Goal: Task Accomplishment & Management: Complete application form

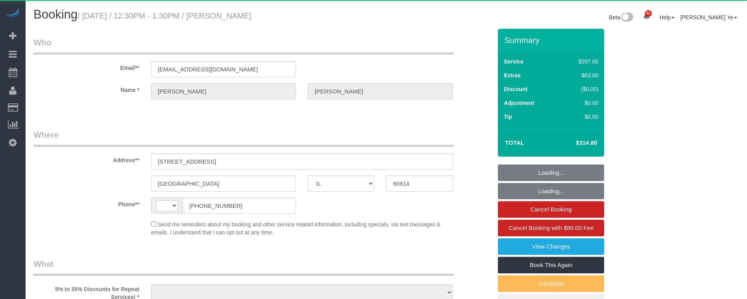
select select "IL"
select select "string:[GEOGRAPHIC_DATA]"
select select "object:811"
select select "string:fspay-5f182d03-466f-42fe-b688-c65ec231ece2"
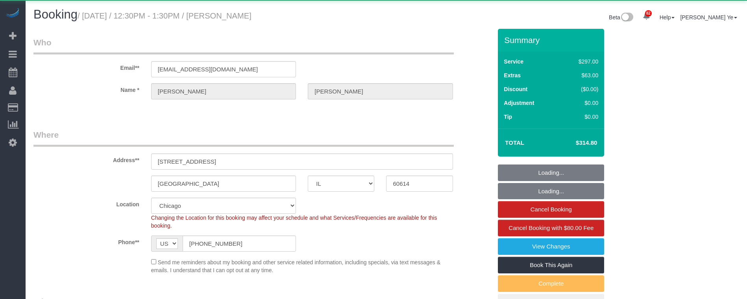
select select "object:963"
select select "513"
select select "1"
select select "8"
select select "number:1"
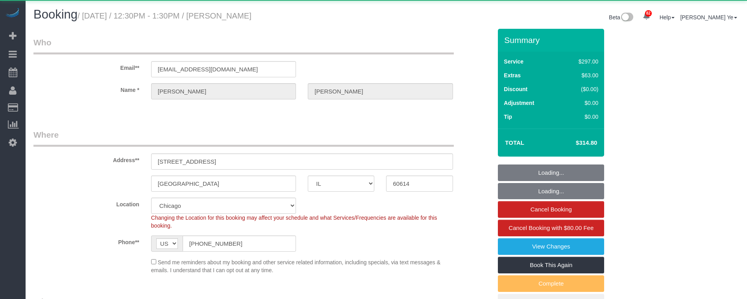
select select "number:68"
select select "number:139"
select select "number:106"
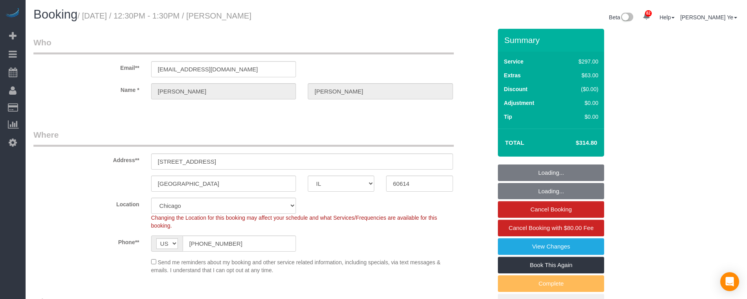
select select "1"
select select "8"
select select "spot1"
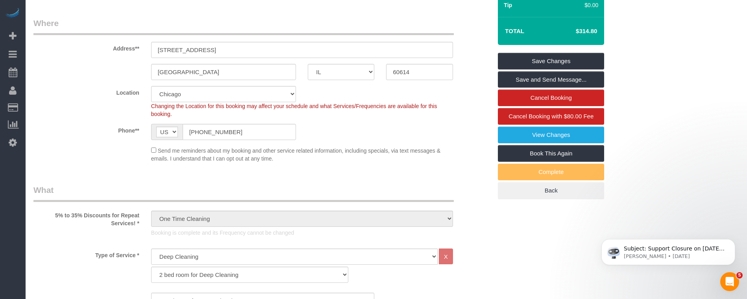
scroll to position [111, 0]
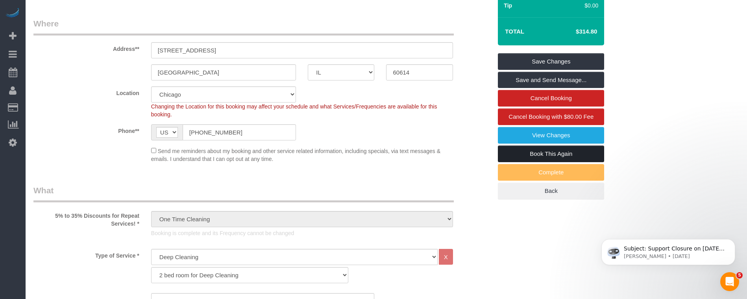
click at [541, 154] on link "Book This Again" at bounding box center [551, 153] width 106 height 17
select select "IL"
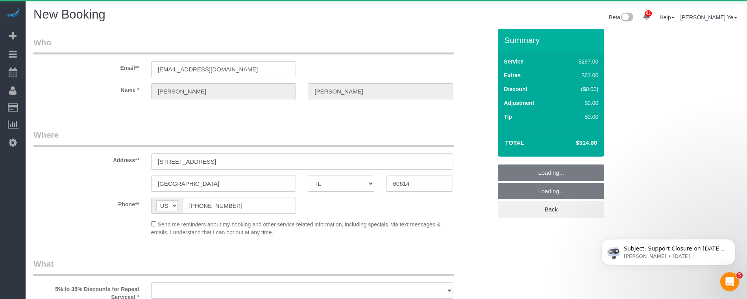
select select "number:1"
select select "number:68"
select select "number:139"
select select "number:106"
select select "object:1959"
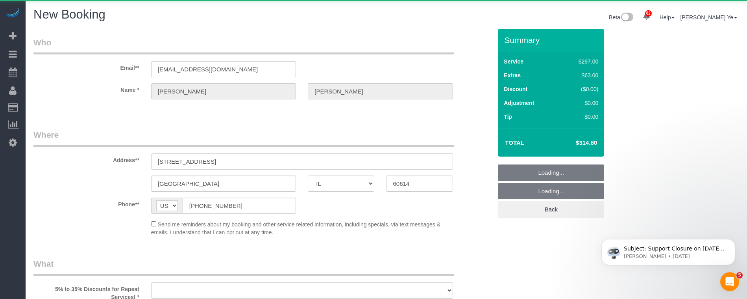
select select "string:fspay-5f182d03-466f-42fe-b688-c65ec231ece2"
select select "513"
select select "1"
select select "8"
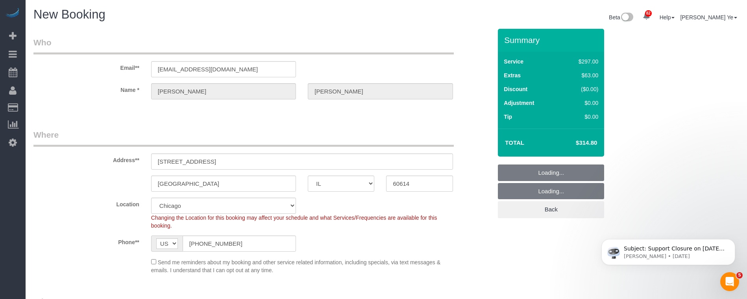
select select "object:2202"
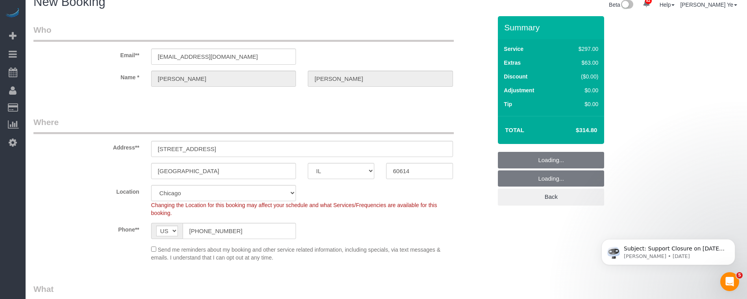
select select "1"
select select "8"
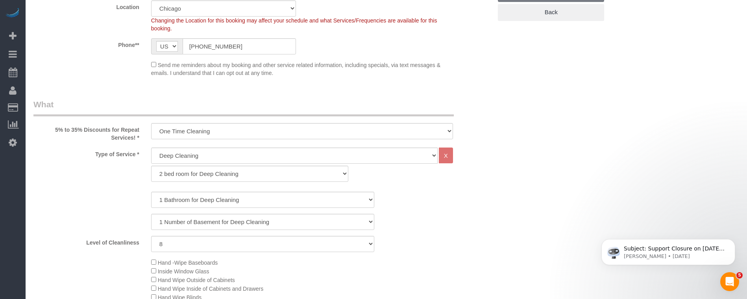
select select "1"
select select "8"
select select "object:2349"
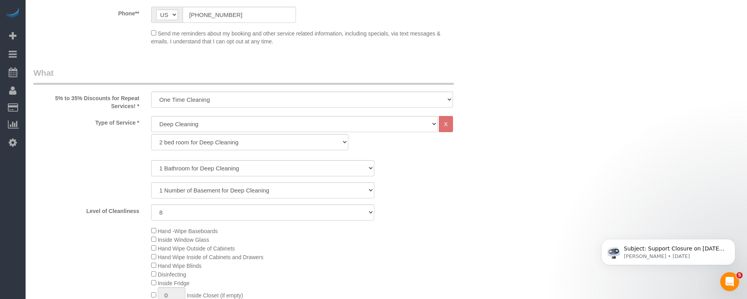
scroll to position [244, 0]
click at [171, 124] on select "General Cleaning Deep Cleaning Move-in / Move-out Cleaning COUNTS Cleaning" at bounding box center [294, 123] width 287 height 16
click at [171, 120] on select "General Cleaning Deep Cleaning Move-in / Move-out Cleaning COUNTS Cleaning" at bounding box center [294, 123] width 287 height 16
select select "512"
click at [151, 115] on select "General Cleaning Deep Cleaning Move-in / Move-out Cleaning COUNTS Cleaning" at bounding box center [294, 123] width 287 height 16
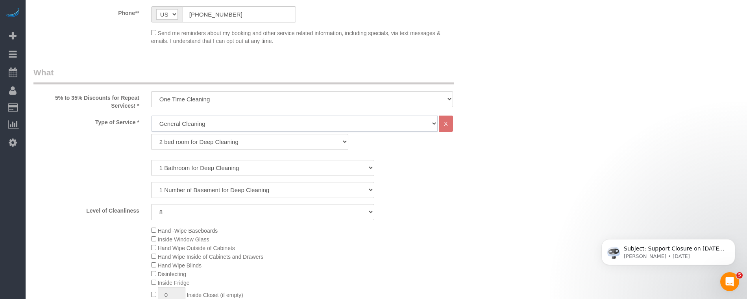
select select "286"
select select "8"
click at [170, 145] on select "1 bed room for General Cleaning 2 bed room for General Cleaning 3 bed room for …" at bounding box center [249, 142] width 197 height 16
select select "287"
click at [151, 134] on select "1 bed room for General Cleaning 2 bed room for General Cleaning 3 bed room for …" at bounding box center [249, 142] width 197 height 16
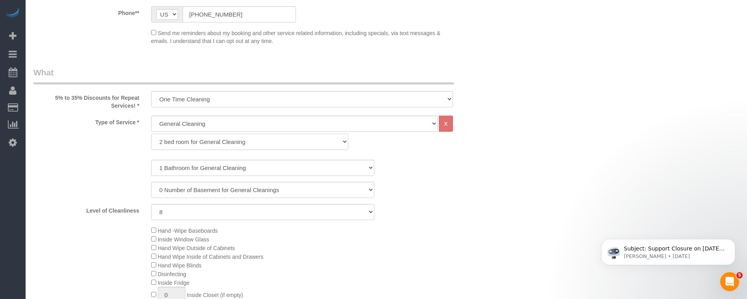
select select "8"
click at [180, 191] on select "0 Number of Basement for General Cleanings 1 Number of Basement for General Cle…" at bounding box center [263, 190] width 224 height 16
select select "1"
click at [151, 182] on select "0 Number of Basement for General Cleanings 1 Number of Basement for General Cle…" at bounding box center [263, 190] width 224 height 16
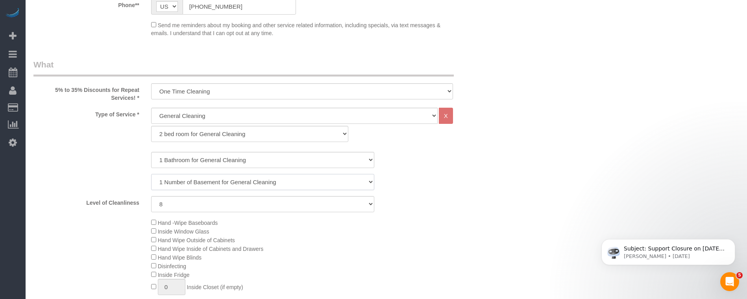
scroll to position [262, 0]
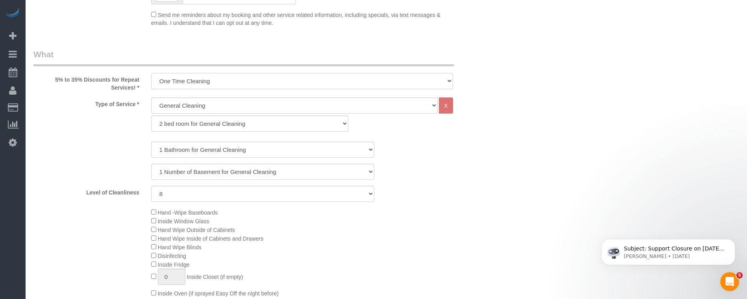
click at [176, 84] on select "One Time Cleaning Weekly Cleaning (35% Discount) - 35.00% (0% for the First Boo…" at bounding box center [302, 81] width 302 height 16
select select "object:2352"
click at [151, 73] on select "One Time Cleaning Weekly Cleaning (35% Discount) - 35.00% (0% for the First Boo…" at bounding box center [302, 81] width 302 height 16
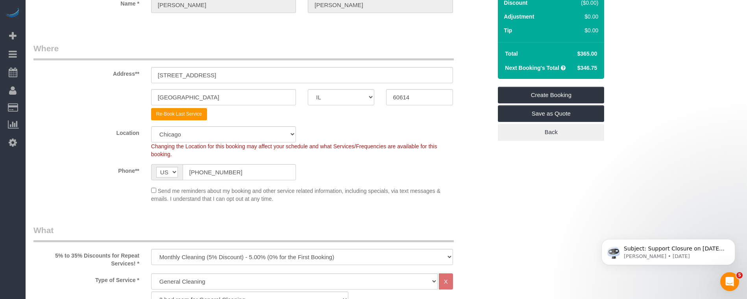
scroll to position [29, 0]
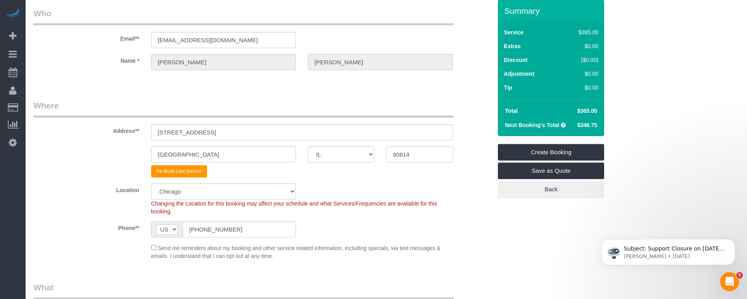
drag, startPoint x: 577, startPoint y: 111, endPoint x: 603, endPoint y: 110, distance: 25.6
click at [603, 110] on div "Total $365.00 Next Booking's Total $346.75" at bounding box center [551, 117] width 106 height 37
click at [585, 123] on span "$346.75" at bounding box center [588, 125] width 20 height 6
drag, startPoint x: 577, startPoint y: 112, endPoint x: 595, endPoint y: 109, distance: 17.9
click at [595, 109] on span "$365.00" at bounding box center [588, 111] width 20 height 6
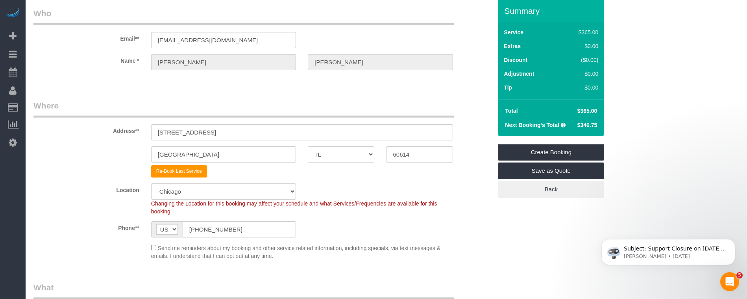
drag, startPoint x: 578, startPoint y: 125, endPoint x: 600, endPoint y: 125, distance: 22.4
click at [600, 125] on td "$346.75" at bounding box center [587, 125] width 28 height 14
drag, startPoint x: 578, startPoint y: 111, endPoint x: 600, endPoint y: 112, distance: 22.1
click at [600, 111] on td "$365.00" at bounding box center [587, 111] width 28 height 14
drag, startPoint x: 573, startPoint y: 113, endPoint x: 599, endPoint y: 110, distance: 25.4
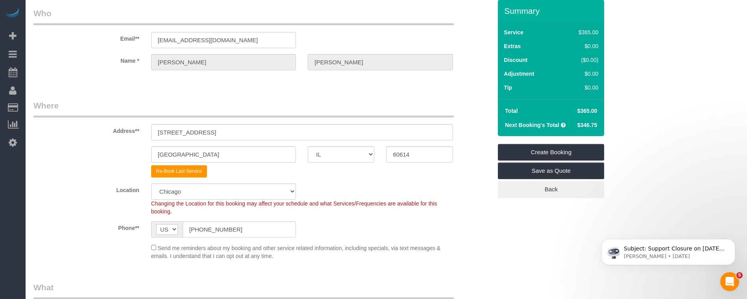
click at [599, 110] on td "$365.00" at bounding box center [587, 111] width 28 height 14
drag, startPoint x: 576, startPoint y: 126, endPoint x: 596, endPoint y: 126, distance: 20.5
click at [597, 126] on td "$346.75" at bounding box center [587, 125] width 28 height 14
click at [582, 126] on span "$346.75" at bounding box center [588, 125] width 20 height 6
drag, startPoint x: 580, startPoint y: 125, endPoint x: 599, endPoint y: 124, distance: 18.2
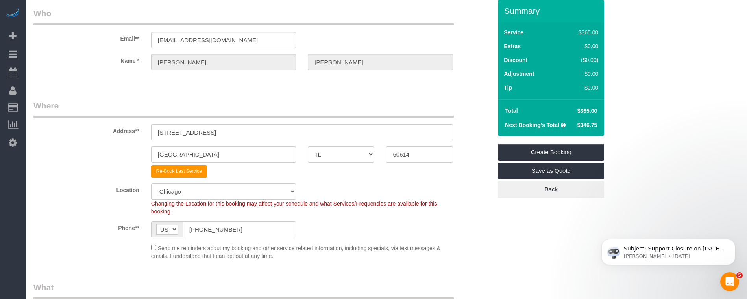
click at [599, 124] on td "$346.75" at bounding box center [587, 125] width 28 height 14
drag, startPoint x: 579, startPoint y: 113, endPoint x: 598, endPoint y: 112, distance: 18.5
click at [598, 112] on td "$365.00" at bounding box center [587, 111] width 28 height 14
click at [582, 126] on span "$346.75" at bounding box center [588, 125] width 20 height 6
drag, startPoint x: 579, startPoint y: 125, endPoint x: 599, endPoint y: 124, distance: 19.7
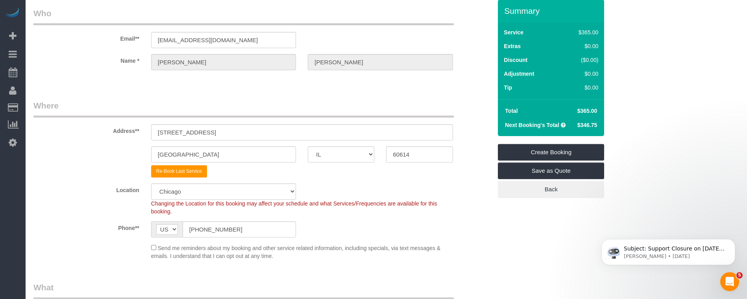
click at [599, 124] on td "$346.75" at bounding box center [587, 125] width 28 height 14
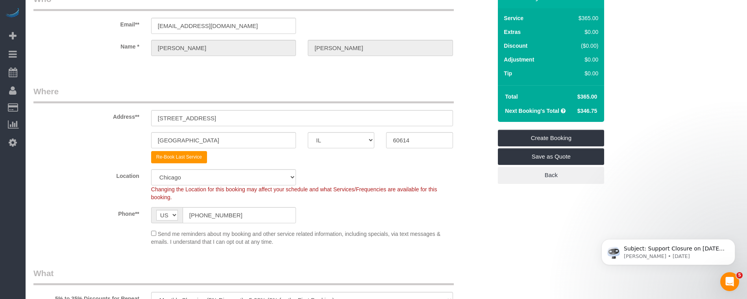
scroll to position [39, 0]
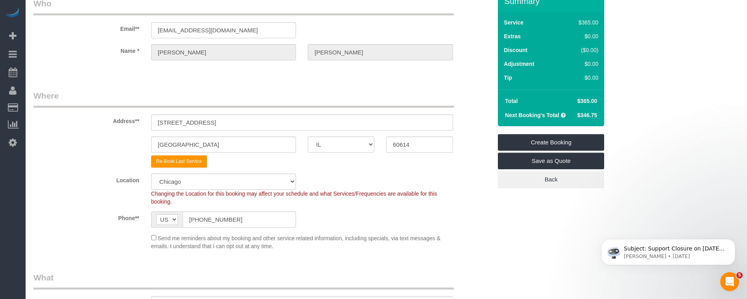
drag, startPoint x: 580, startPoint y: 115, endPoint x: 598, endPoint y: 115, distance: 17.7
click at [598, 115] on td "$346.75" at bounding box center [587, 115] width 28 height 14
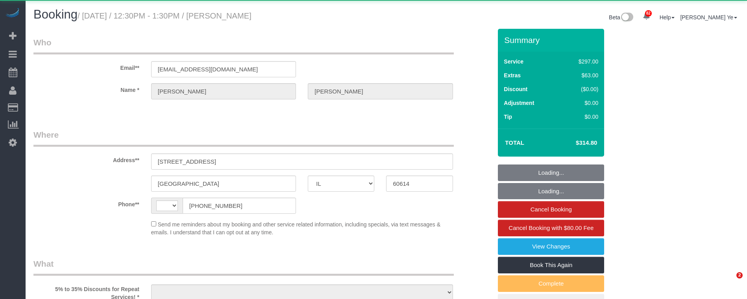
select select "IL"
select select "string:[GEOGRAPHIC_DATA]"
select select "object:1280"
select select "string:fspay-5f182d03-466f-42fe-b688-c65ec231ece2"
select select "513"
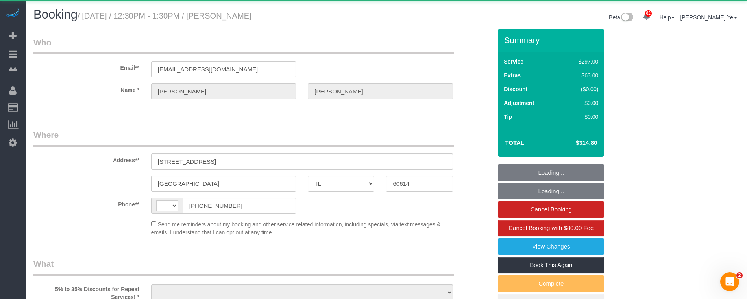
select select "1"
select select "8"
select select "number:1"
select select "number:68"
select select "number:139"
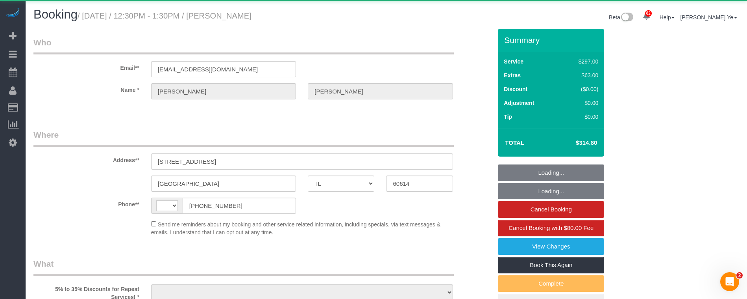
select select "number:106"
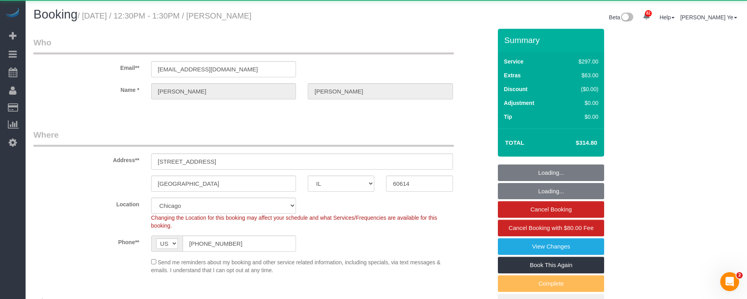
select select "spot1"
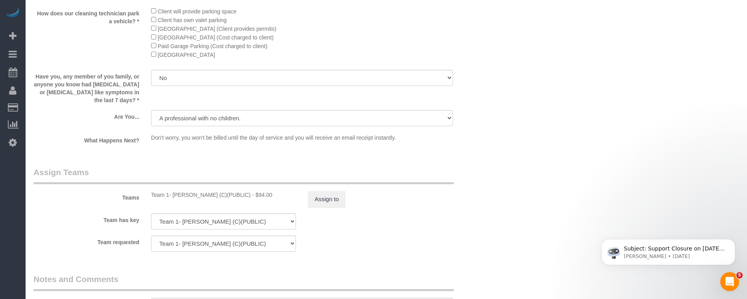
scroll to position [1261, 0]
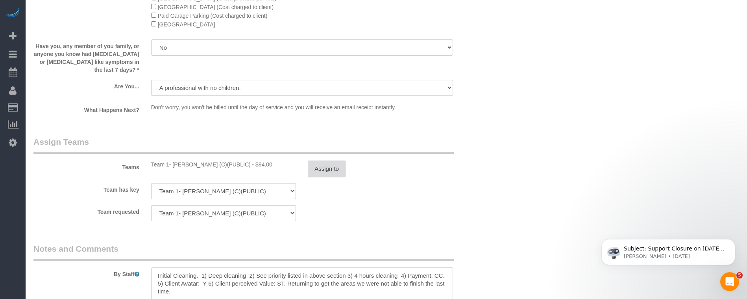
click at [330, 163] on button "Assign to" at bounding box center [327, 168] width 38 height 17
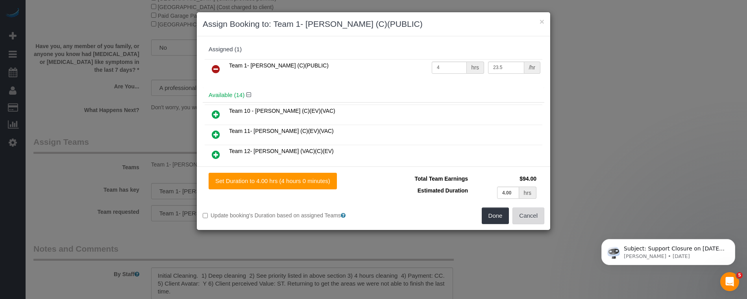
click at [529, 213] on button "Cancel" at bounding box center [529, 215] width 32 height 17
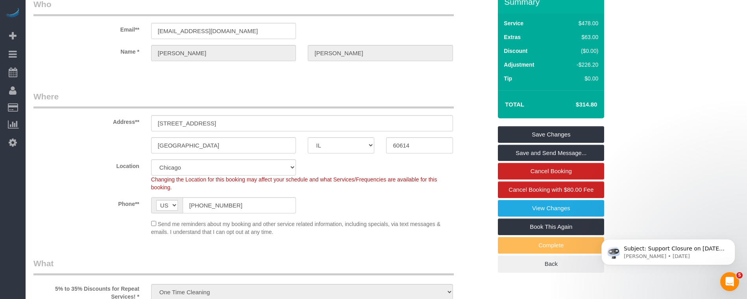
scroll to position [0, 0]
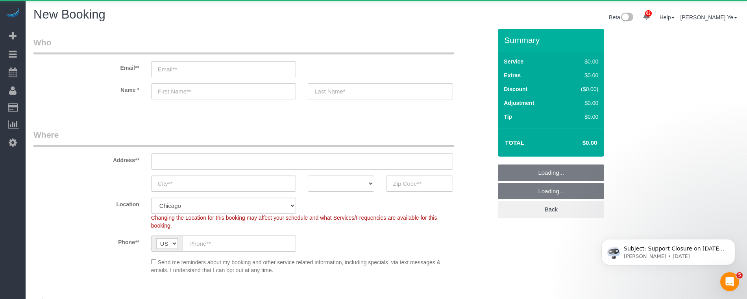
select select "object:7572"
select select "512"
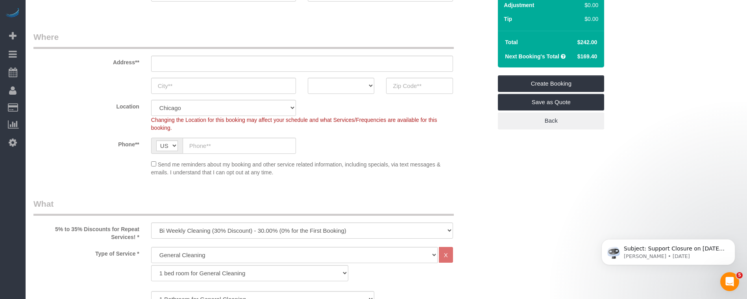
scroll to position [227, 0]
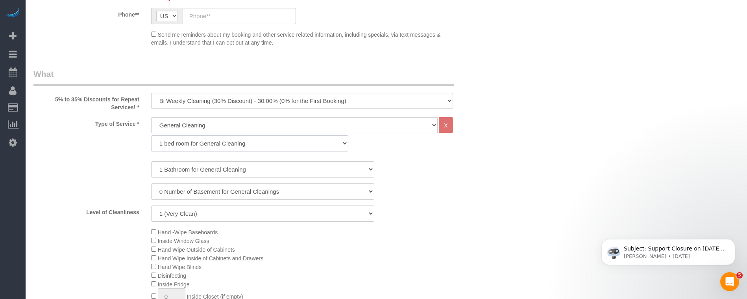
click at [181, 145] on select "1 bed room for General Cleaning 2 bed room for General Cleaning 3 bed room for …" at bounding box center [249, 143] width 197 height 16
select select "287"
click at [151, 135] on select "1 bed room for General Cleaning 2 bed room for General Cleaning 3 bed room for …" at bounding box center [249, 143] width 197 height 16
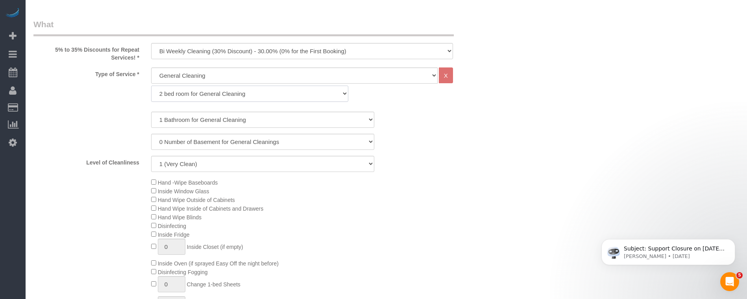
scroll to position [279, 0]
click at [218, 163] on select "1 (Very Clean) 2 3 4 5 (Average Condition) 6 7 8 9 10 (Extremely Dirty)" at bounding box center [263, 161] width 224 height 16
select select "6"
click at [151, 153] on select "1 (Very Clean) 2 3 4 5 (Average Condition) 6 7 8 9 10 (Extremely Dirty)" at bounding box center [263, 161] width 224 height 16
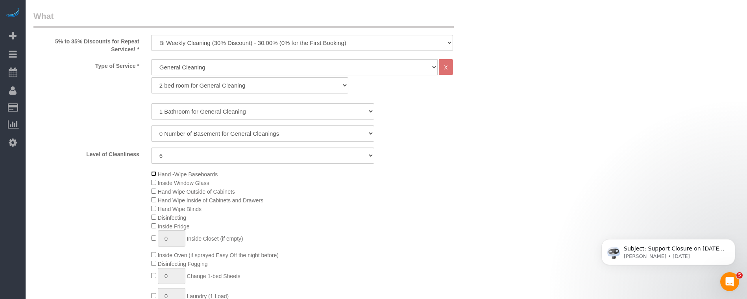
scroll to position [277, 0]
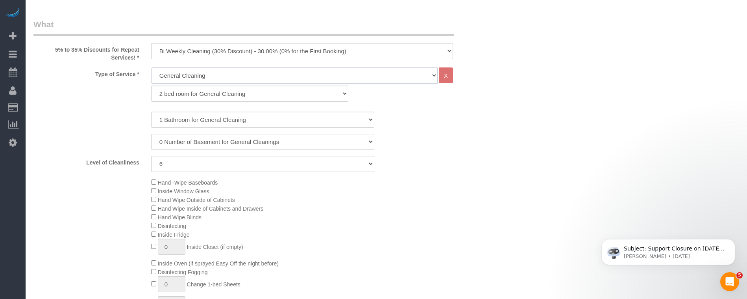
click at [169, 77] on select "General Cleaning Deep Cleaning Move-in / Move-out Cleaning COUNTS Cleaning" at bounding box center [294, 75] width 287 height 16
select select "513"
click at [151, 67] on select "General Cleaning Deep Cleaning Move-in / Move-out Cleaning COUNTS Cleaning" at bounding box center [294, 75] width 287 height 16
select select "291"
select select "6"
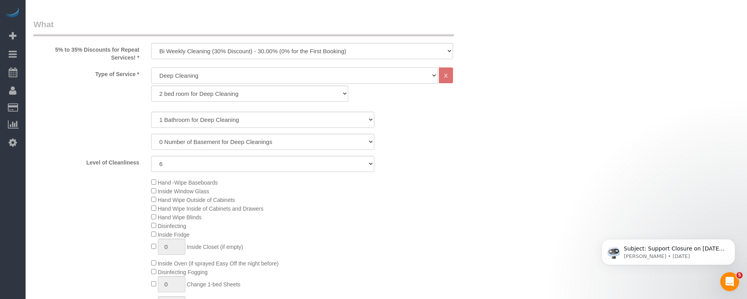
scroll to position [1732, 747]
click at [174, 93] on select "1 bed room for Deep Cleaning 2 bed room for Deep Cleaning 3 bed room for Deep C…" at bounding box center [249, 93] width 197 height 16
select select "292"
click at [151, 85] on select "1 bed room for Deep Cleaning 2 bed room for Deep Cleaning 3 bed room for Deep C…" at bounding box center [249, 93] width 197 height 16
select select "6"
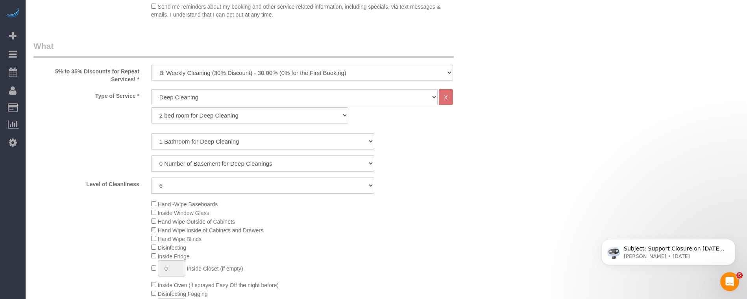
scroll to position [252, 0]
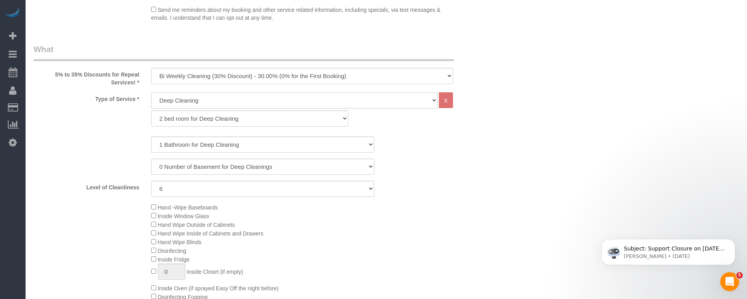
click at [169, 100] on select "General Cleaning Deep Cleaning Move-in / Move-out Cleaning COUNTS Cleaning" at bounding box center [294, 100] width 287 height 16
click at [151, 92] on select "General Cleaning Deep Cleaning Move-in / Move-out Cleaning COUNTS Cleaning" at bounding box center [294, 100] width 287 height 16
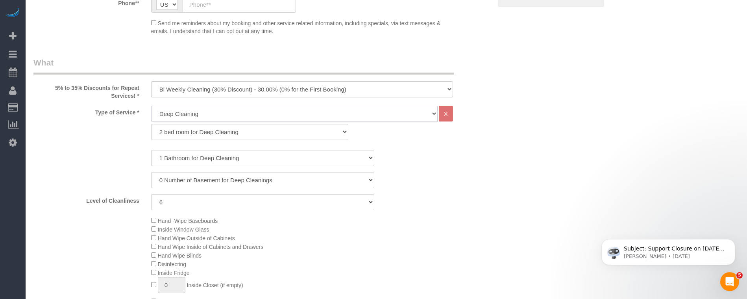
scroll to position [251, 0]
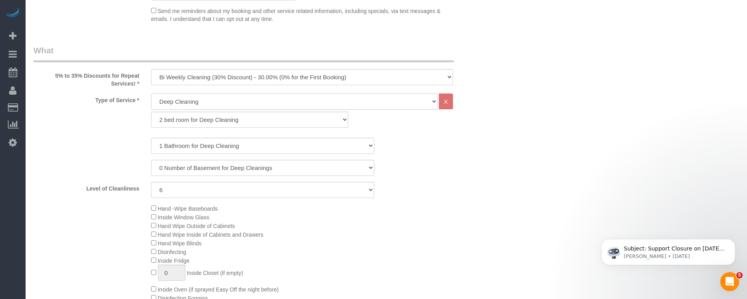
click at [174, 99] on select "General Cleaning Deep Cleaning Move-in / Move-out Cleaning COUNTS Cleaning" at bounding box center [294, 101] width 287 height 16
select select "512"
click at [151, 93] on select "General Cleaning Deep Cleaning Move-in / Move-out Cleaning COUNTS Cleaning" at bounding box center [294, 101] width 287 height 16
select select "286"
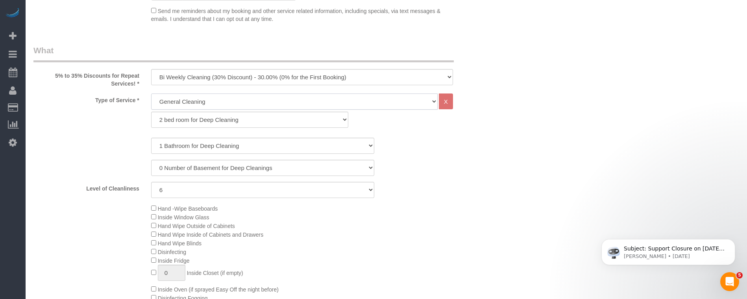
select select "6"
click at [174, 122] on select "1 bed room for General Cleaning 2 bed room for General Cleaning 3 bed room for …" at bounding box center [249, 119] width 197 height 16
select select "287"
click at [151, 111] on select "1 bed room for General Cleaning 2 bed room for General Cleaning 3 bed room for …" at bounding box center [249, 119] width 197 height 16
select select "6"
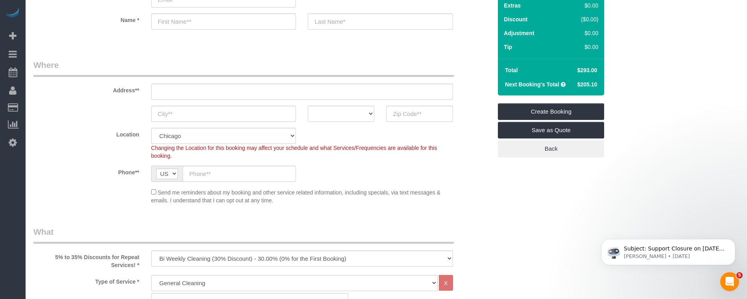
scroll to position [75, 0]
